Goal: Complete application form

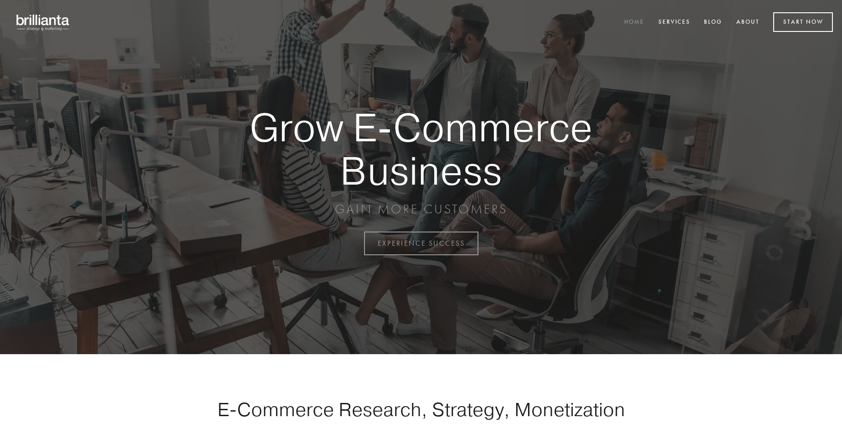
scroll to position [2388, 0]
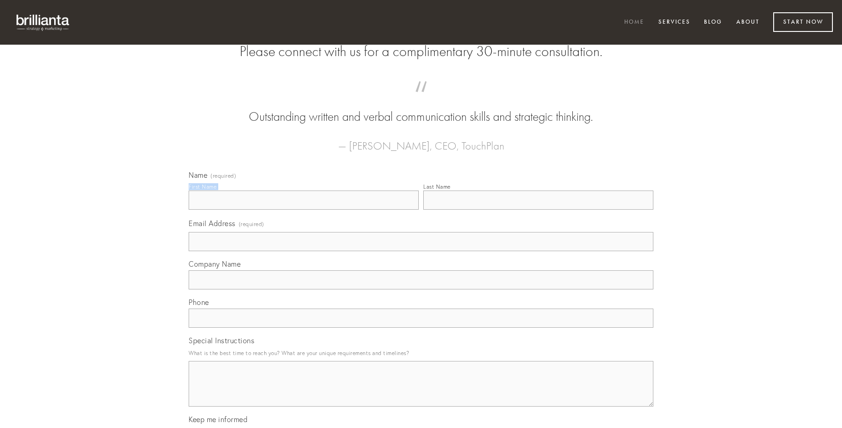
type input "[PERSON_NAME]"
click at [538, 210] on input "Last Name" at bounding box center [538, 199] width 230 height 19
type input "[PERSON_NAME]"
click at [421, 251] on input "Email Address (required)" at bounding box center [421, 241] width 465 height 19
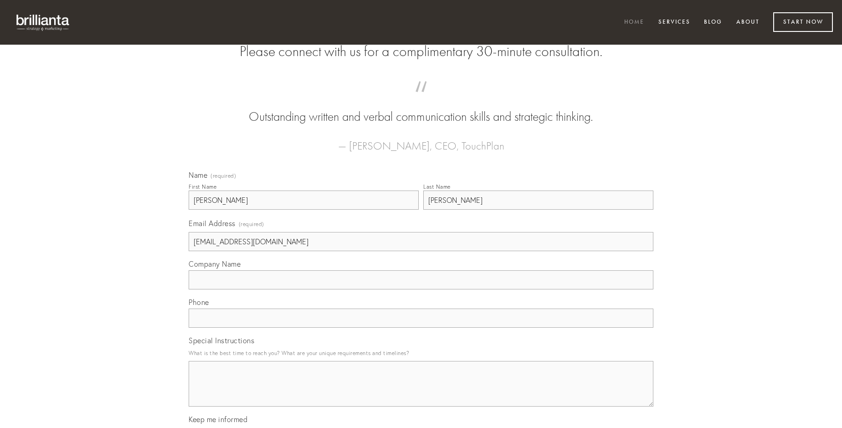
type input "[EMAIL_ADDRESS][DOMAIN_NAME]"
click at [421, 289] on input "Company Name" at bounding box center [421, 279] width 465 height 19
type input "ulciscor"
click at [421, 327] on input "text" at bounding box center [421, 317] width 465 height 19
click at [421, 392] on textarea "Special Instructions" at bounding box center [421, 384] width 465 height 46
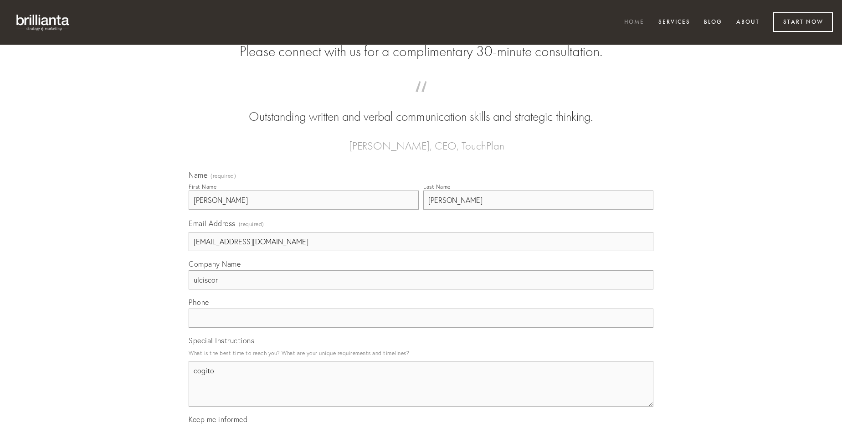
type textarea "cogito"
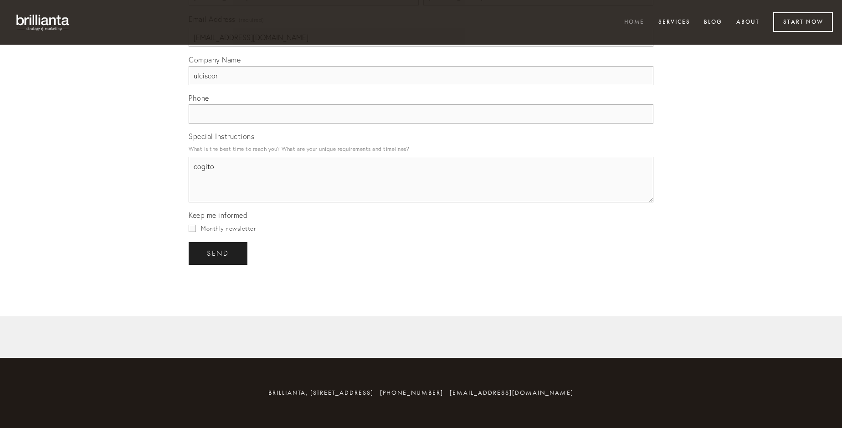
click at [219, 253] on span "send" at bounding box center [218, 253] width 22 height 8
